Goal: Task Accomplishment & Management: Manage account settings

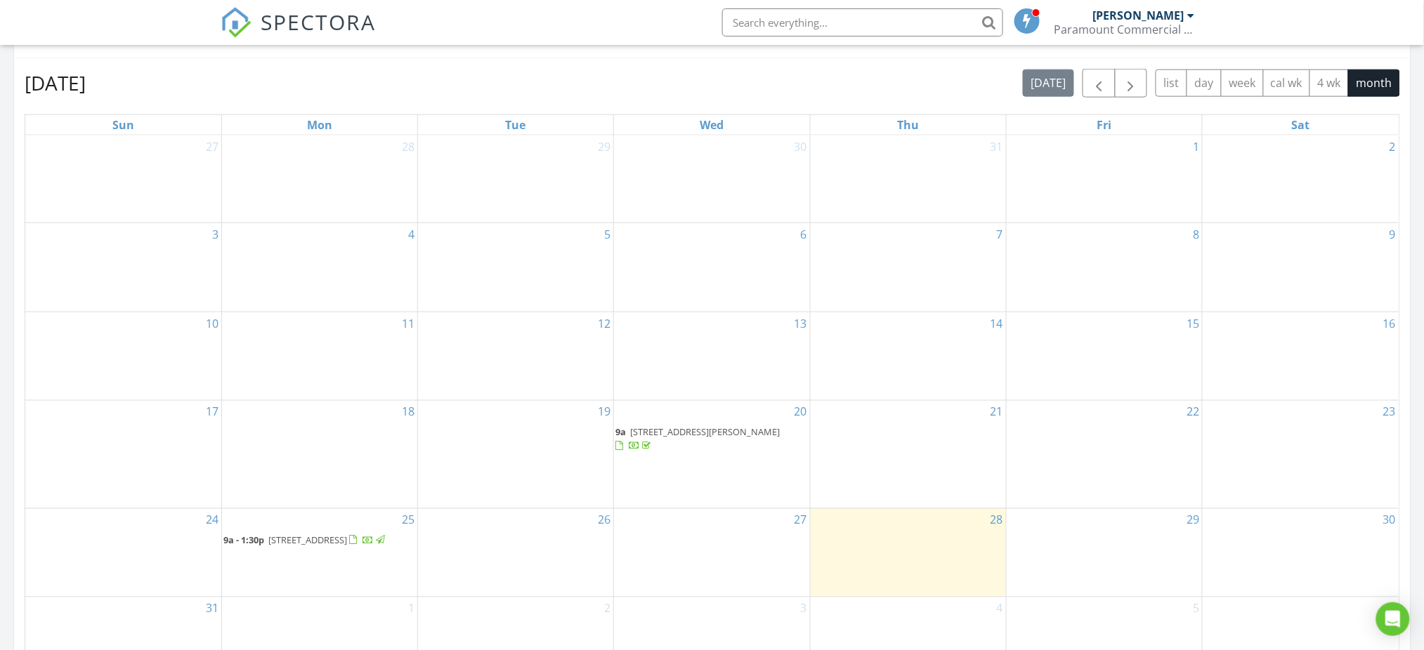
scroll to position [843, 0]
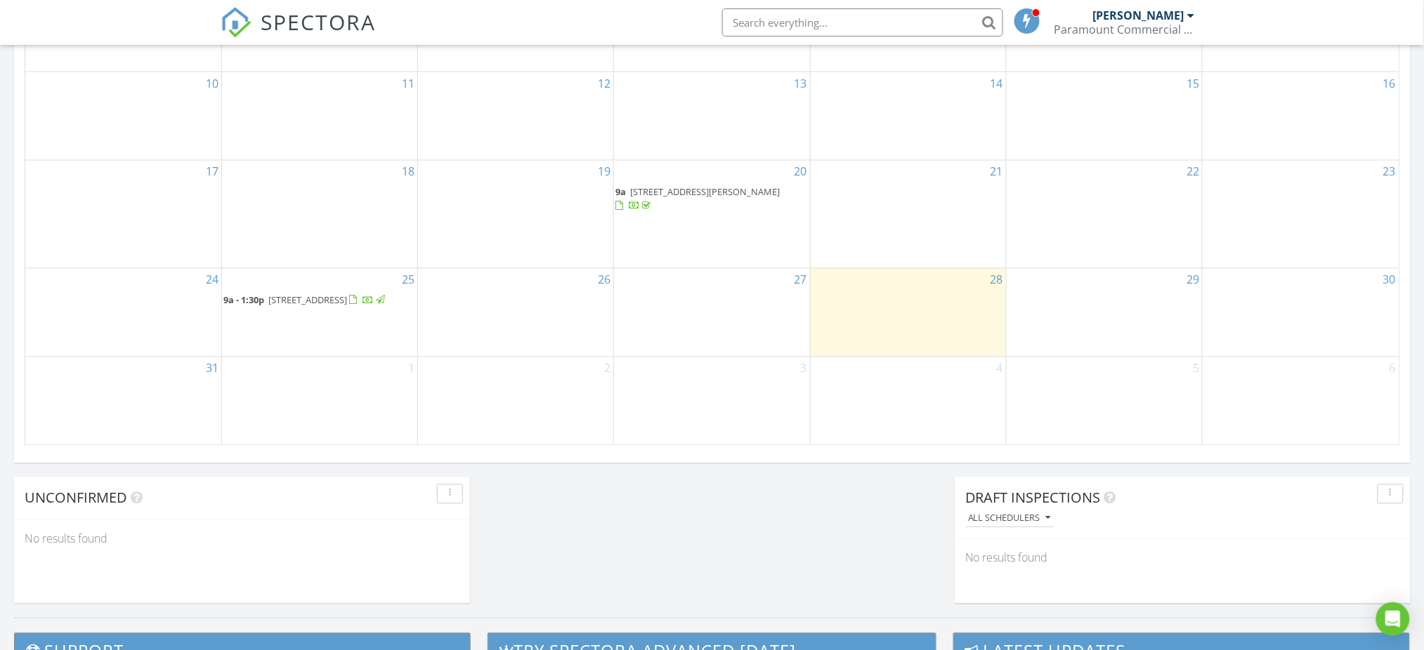
click at [347, 294] on span "[STREET_ADDRESS]" at bounding box center [307, 300] width 79 height 13
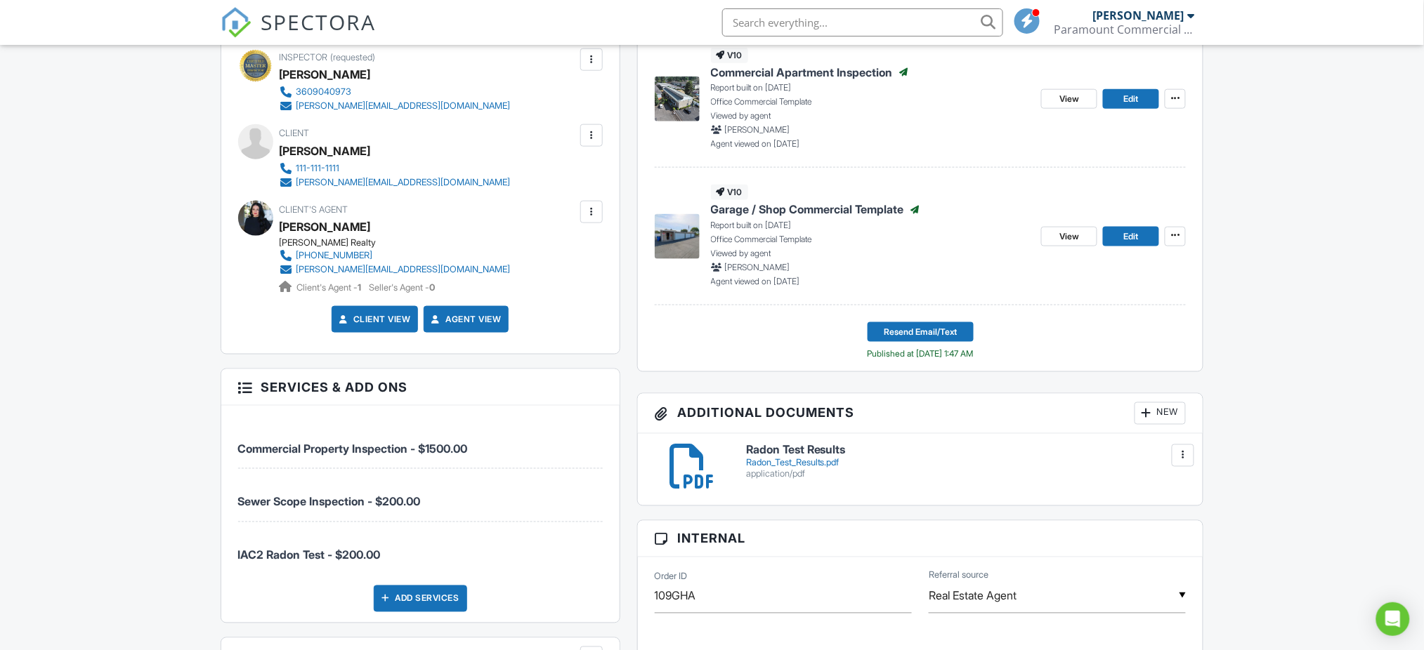
click at [403, 181] on div "omar.ghasann@gmail.com" at bounding box center [403, 182] width 214 height 11
drag, startPoint x: 435, startPoint y: 181, endPoint x: 296, endPoint y: 186, distance: 139.2
click at [296, 186] on div "Client Omar Ghassan 111-111-1111 omar.ghasann@gmail.com" at bounding box center [429, 156] width 299 height 65
copy div "omar.ghasann@gmail.com"
drag, startPoint x: 444, startPoint y: 268, endPoint x: 287, endPoint y: 273, distance: 156.7
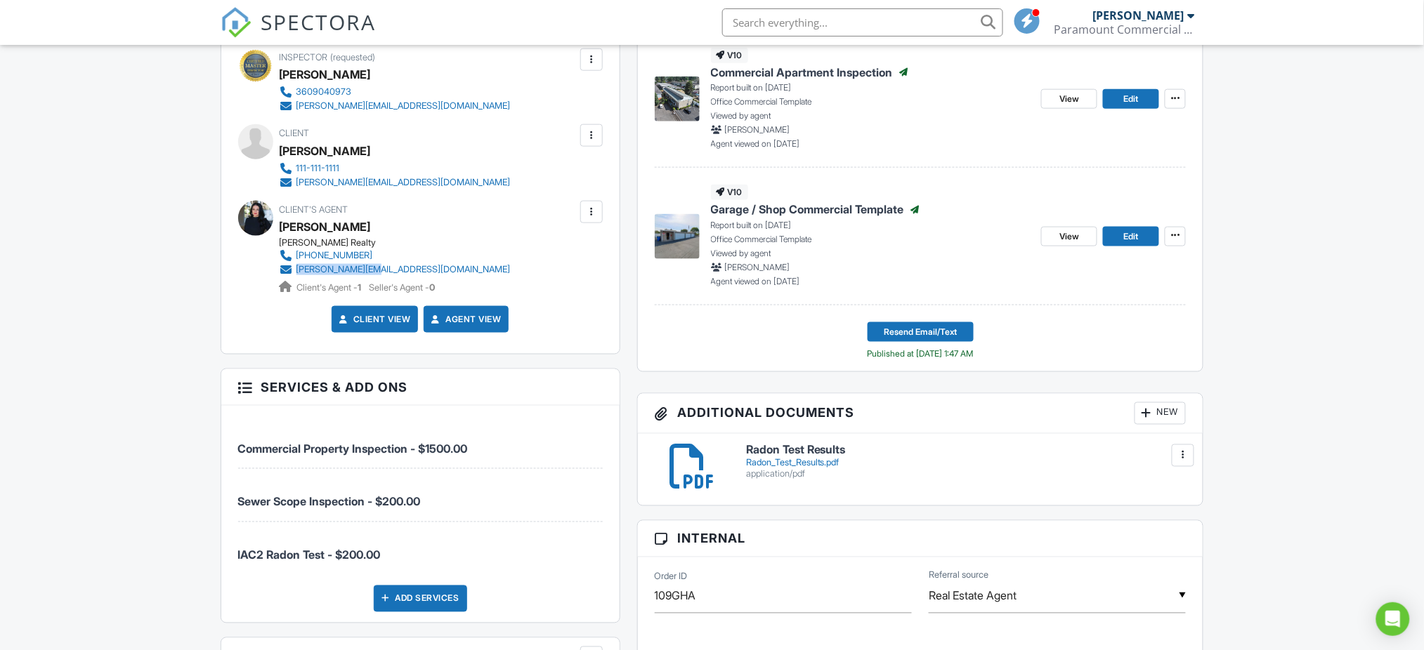
click at [287, 273] on div "Keller Williams Realty 503-866-2803 m.alshawy@kw.com Client's Agent - 1 Seller'…" at bounding box center [401, 265] width 242 height 57
copy link "m.alshawy@kw.com"
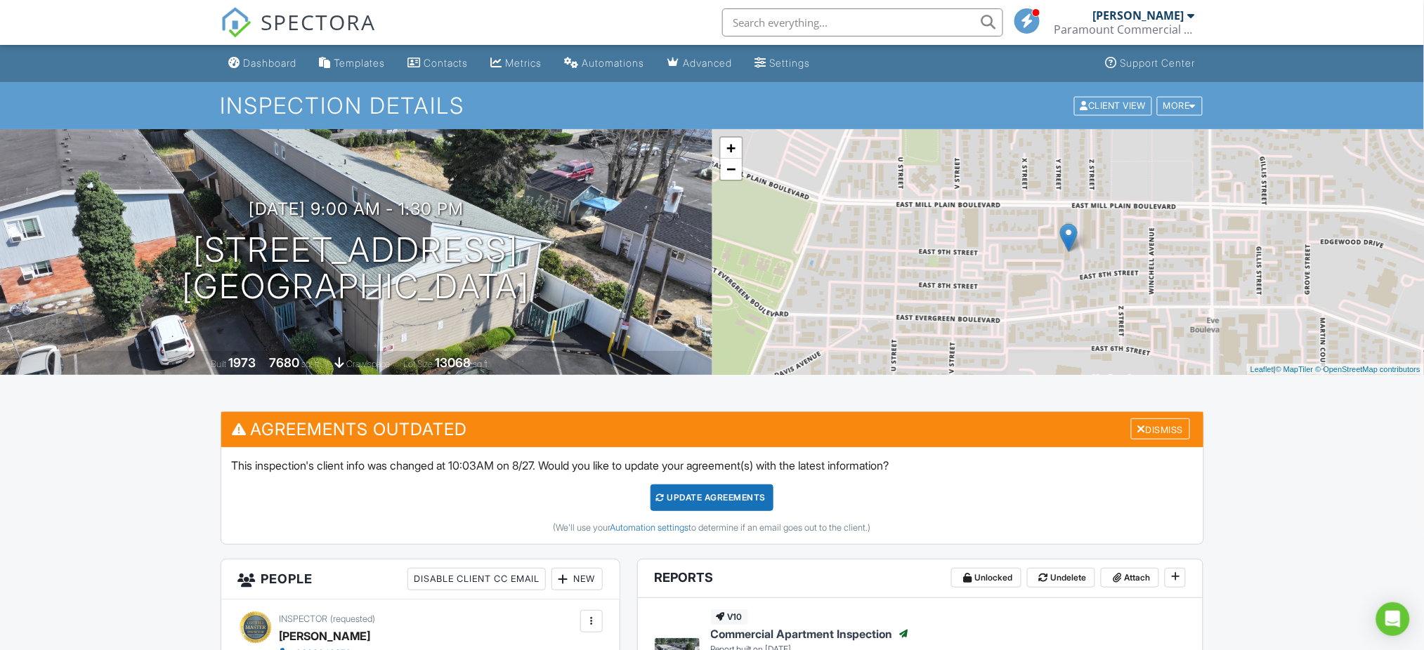
click at [1185, 22] on div "Paramount Commercial Property Inspections LLC" at bounding box center [1124, 29] width 140 height 14
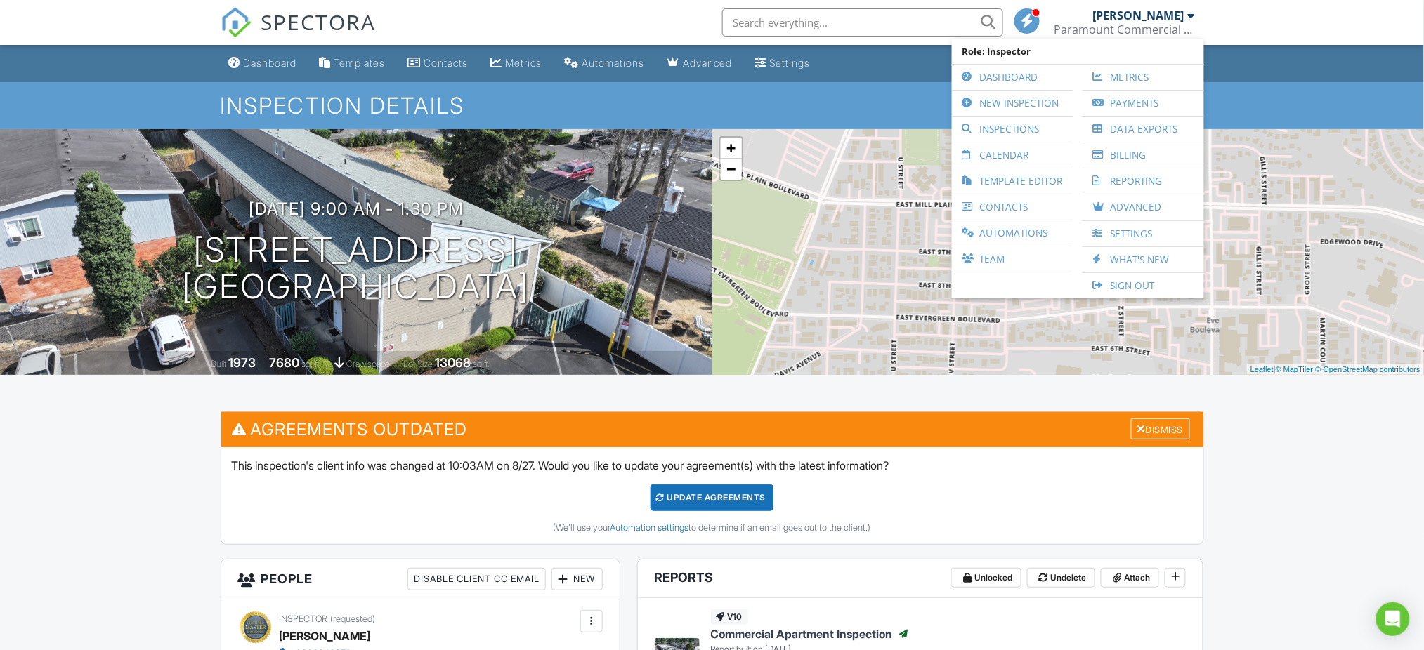
click at [1139, 273] on link "Sign Out" at bounding box center [1142, 285] width 107 height 25
